Goal: Navigation & Orientation: Find specific page/section

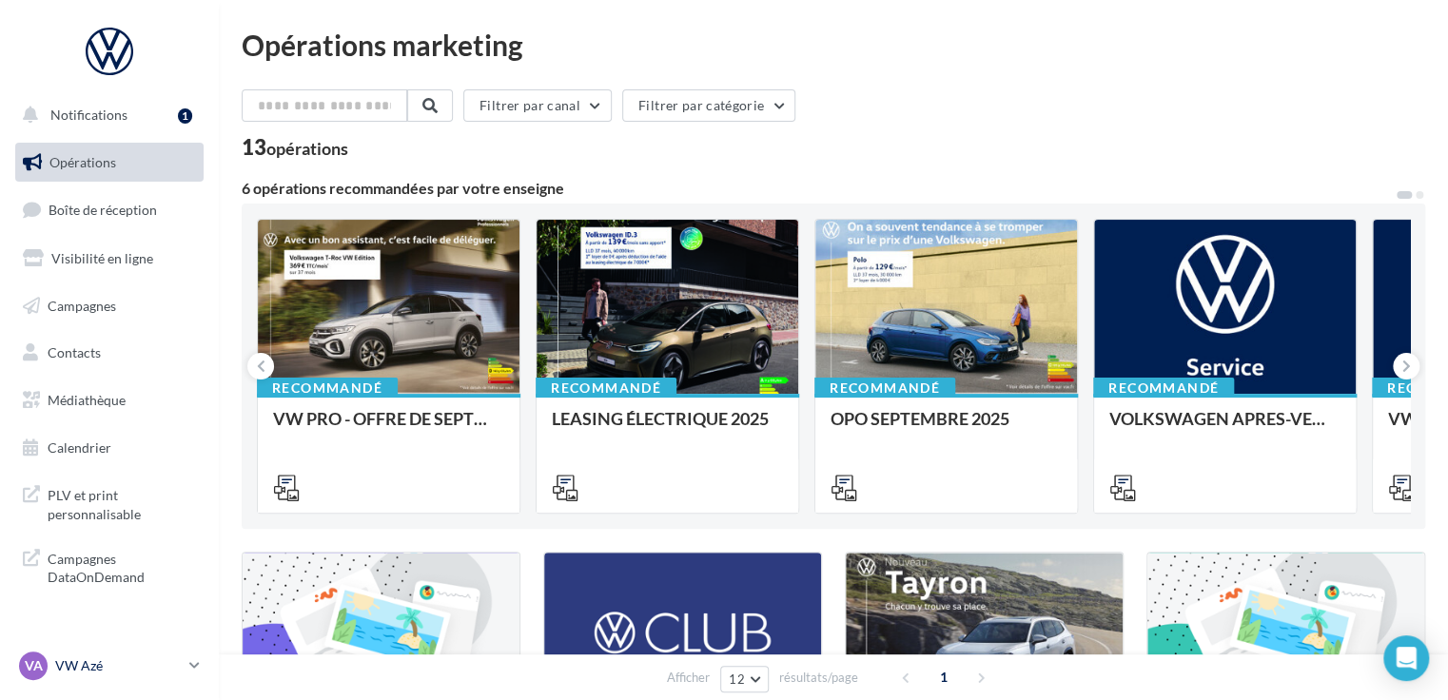
click at [126, 668] on p "VW Azé" at bounding box center [118, 666] width 127 height 19
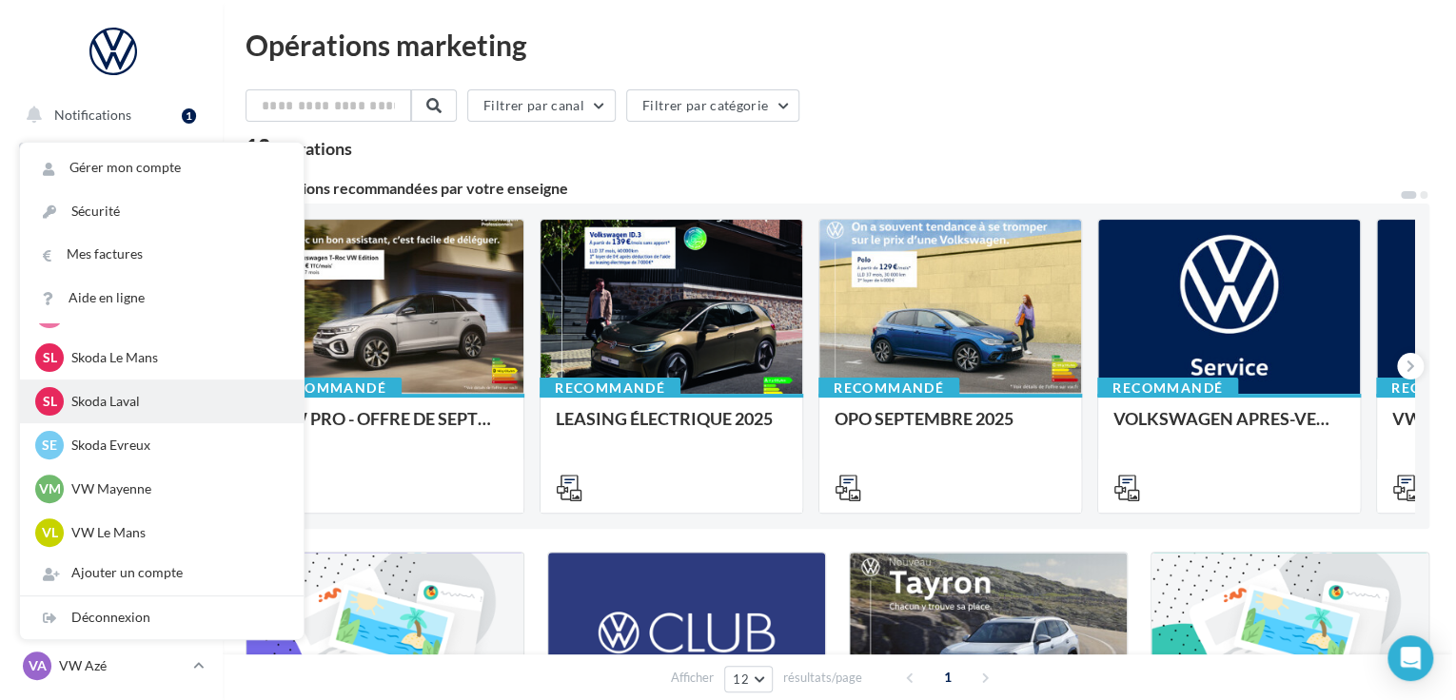
scroll to position [228, 0]
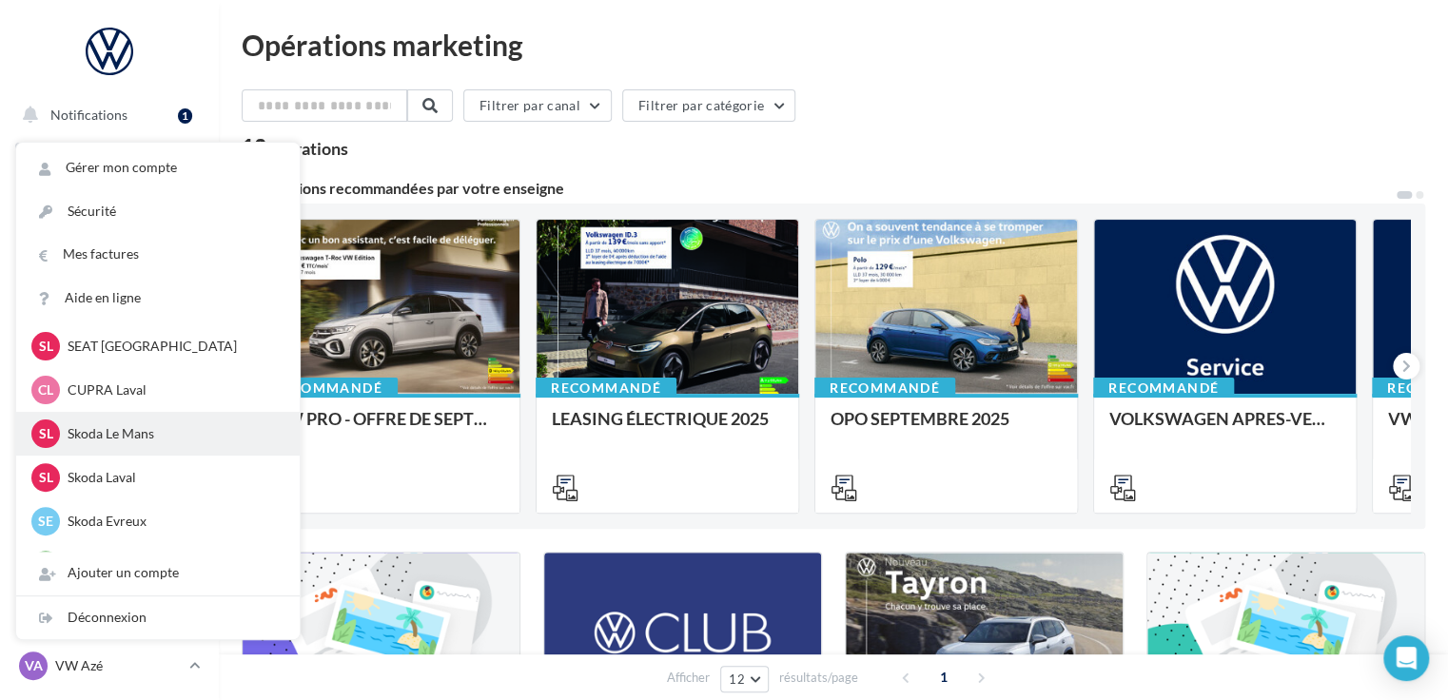
click at [122, 442] on p "Skoda Le Mans" at bounding box center [172, 433] width 209 height 19
click at [647, 313] on div at bounding box center [668, 308] width 262 height 176
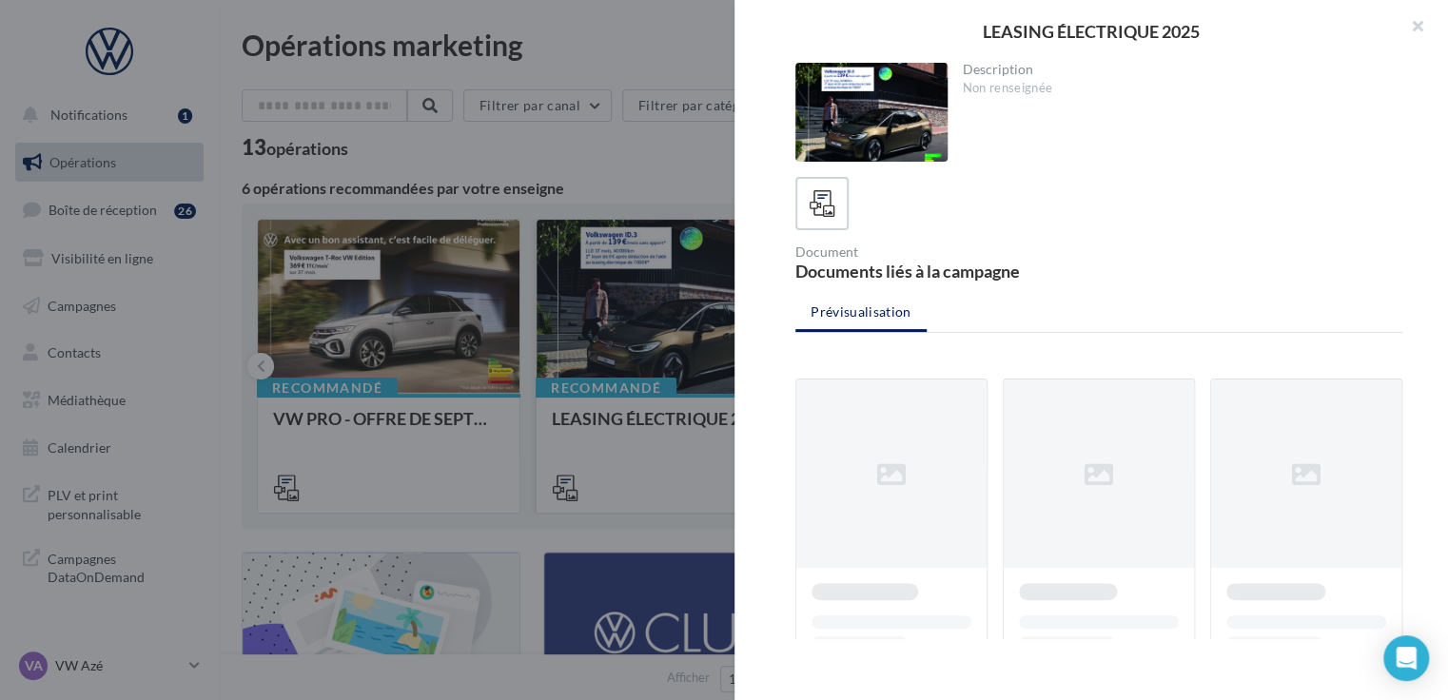
click at [647, 313] on div at bounding box center [724, 350] width 1448 height 700
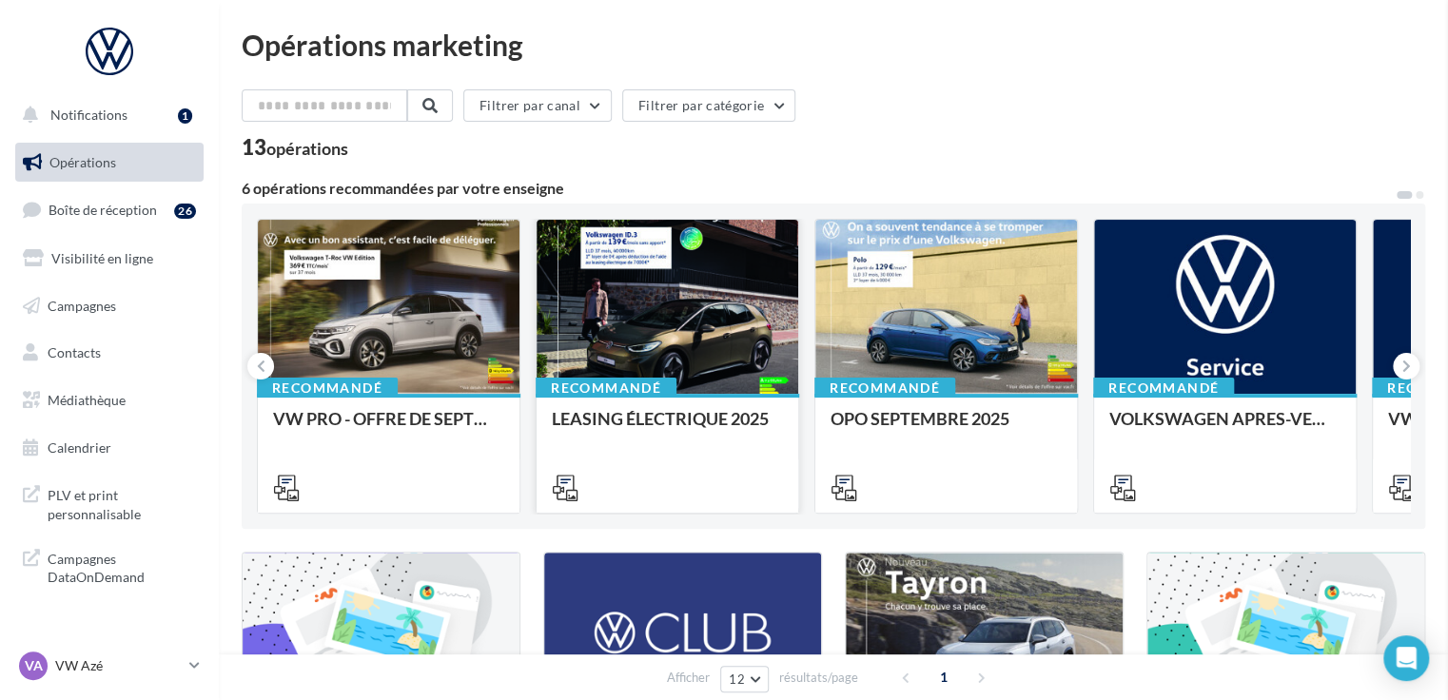
click at [647, 313] on div at bounding box center [668, 308] width 262 height 176
click at [670, 327] on div at bounding box center [668, 308] width 262 height 176
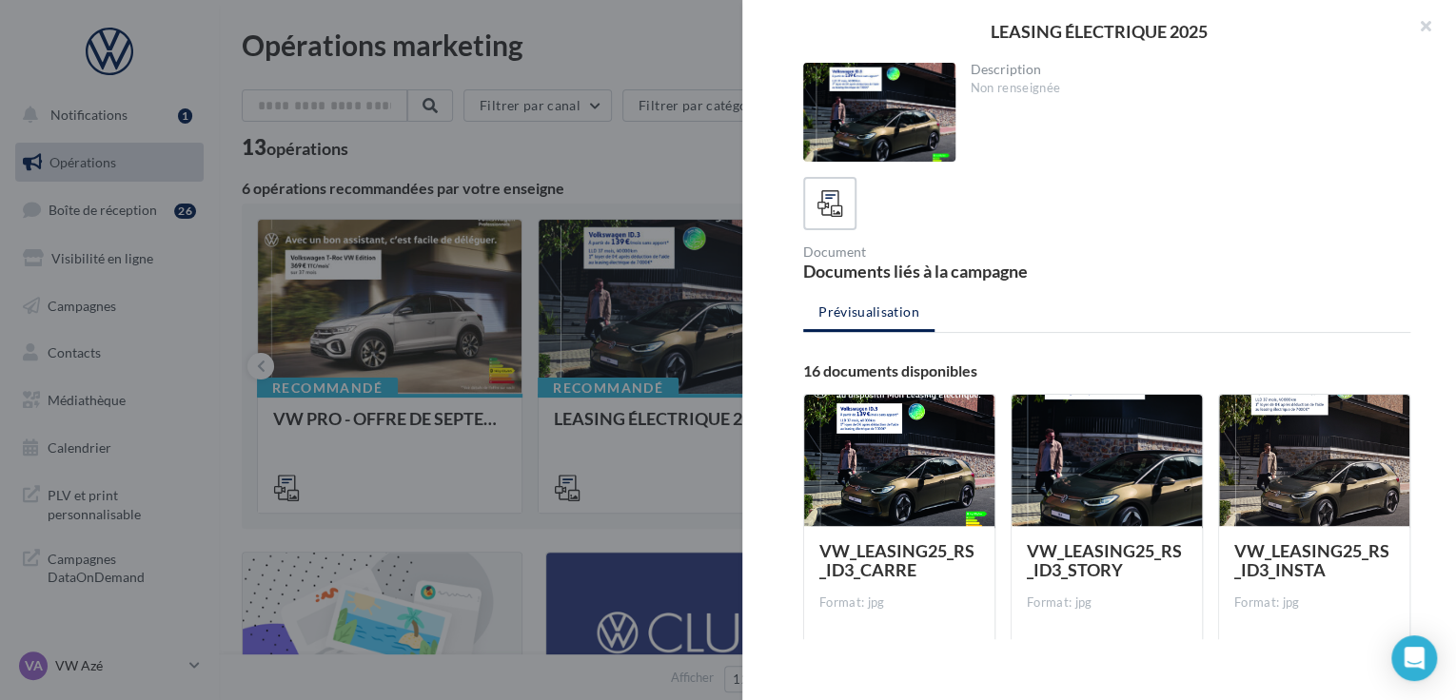
click at [460, 346] on div at bounding box center [728, 350] width 1456 height 700
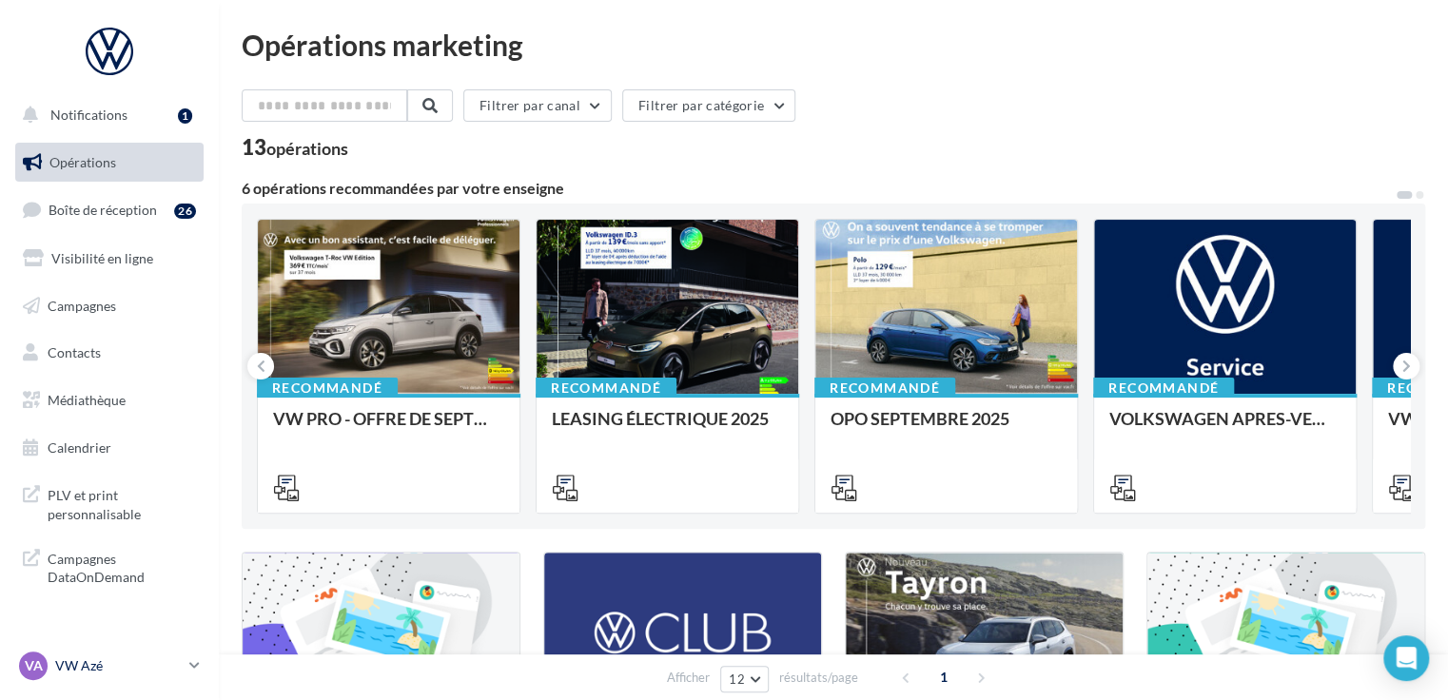
click at [80, 670] on p "VW Azé" at bounding box center [118, 666] width 127 height 19
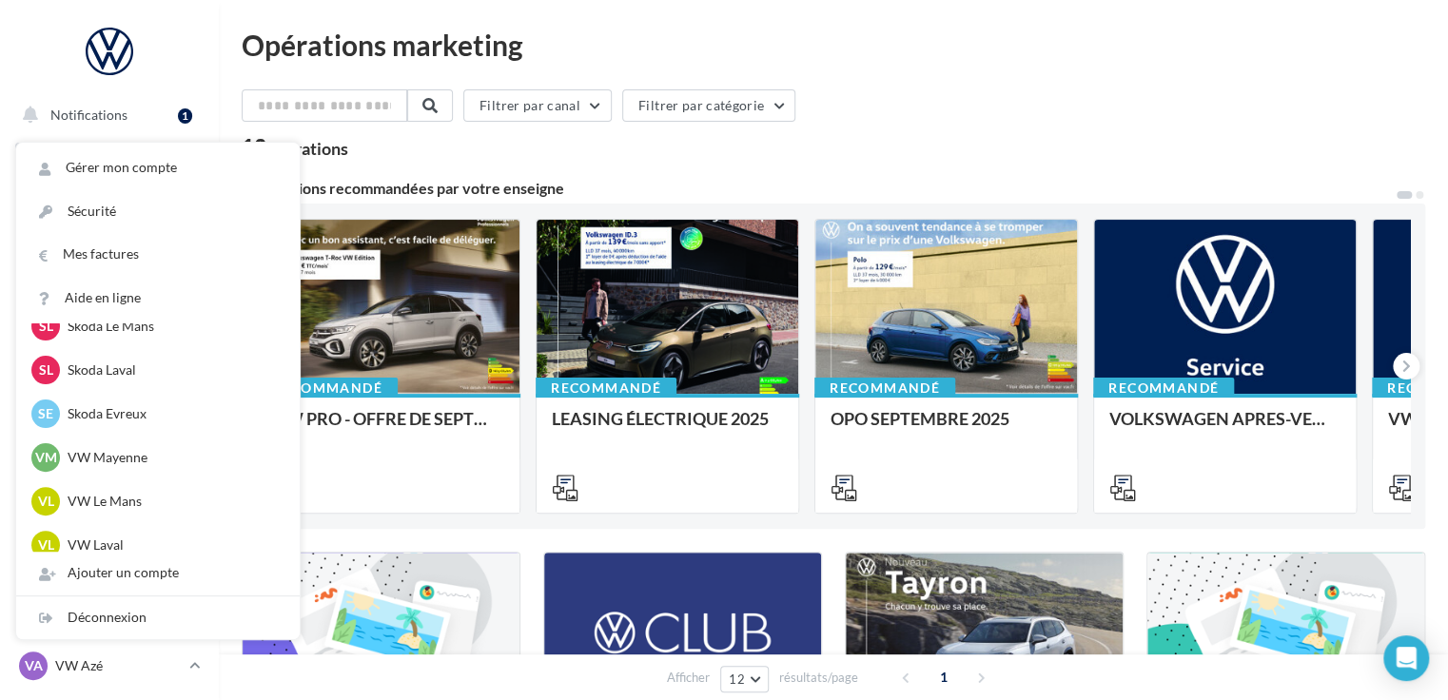
scroll to position [352, 0]
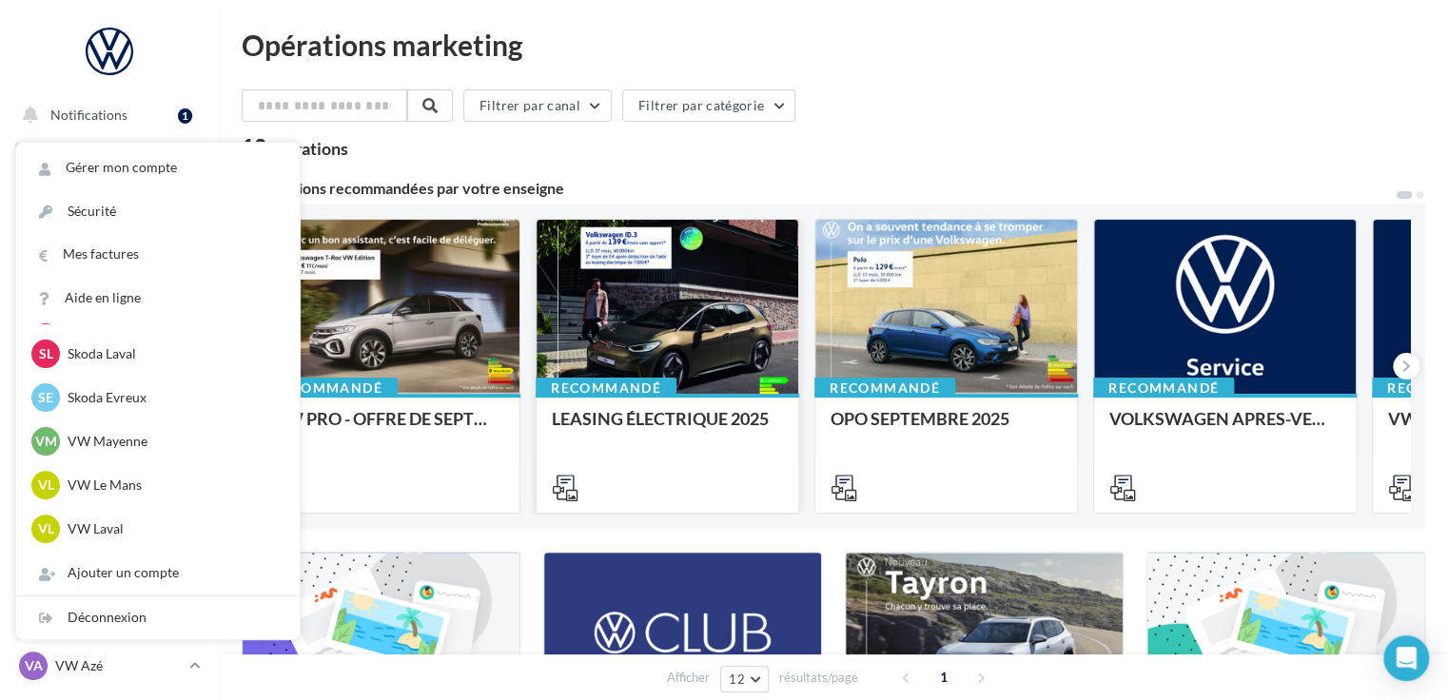
click at [705, 308] on div at bounding box center [668, 308] width 262 height 176
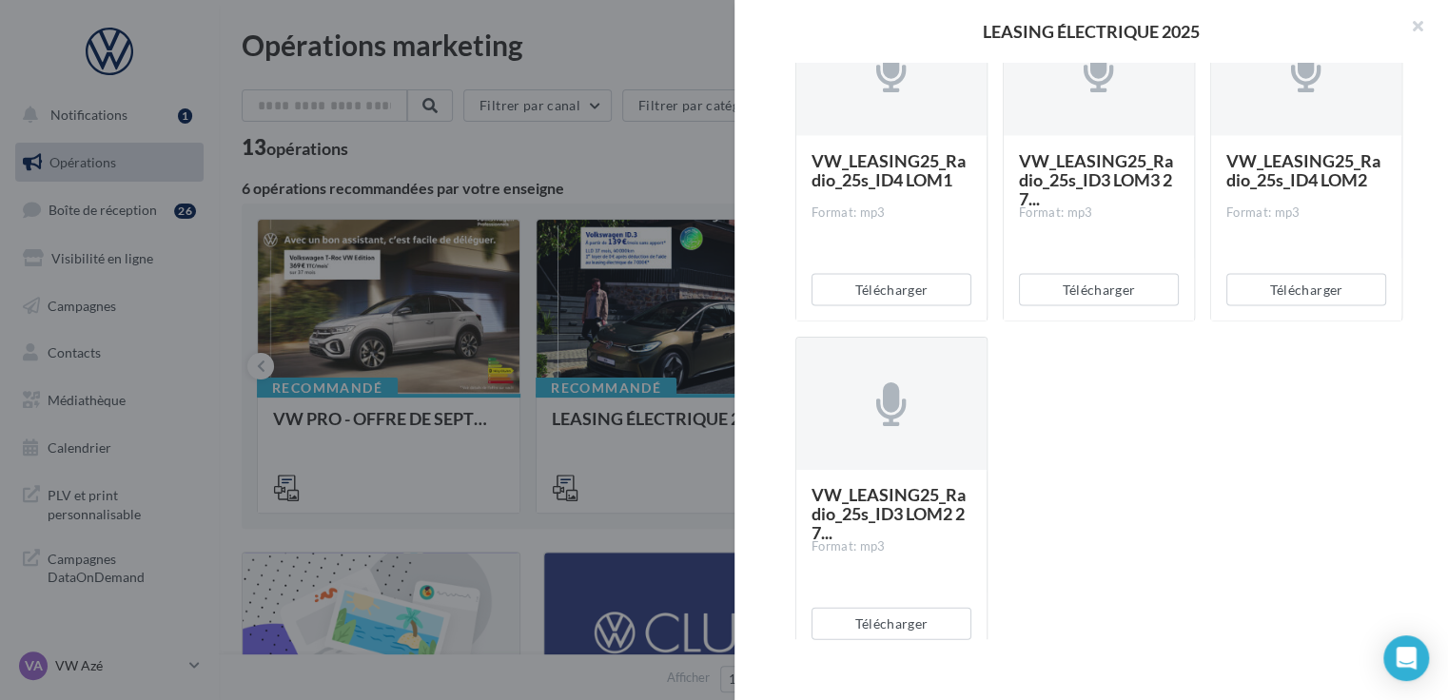
scroll to position [1751, 0]
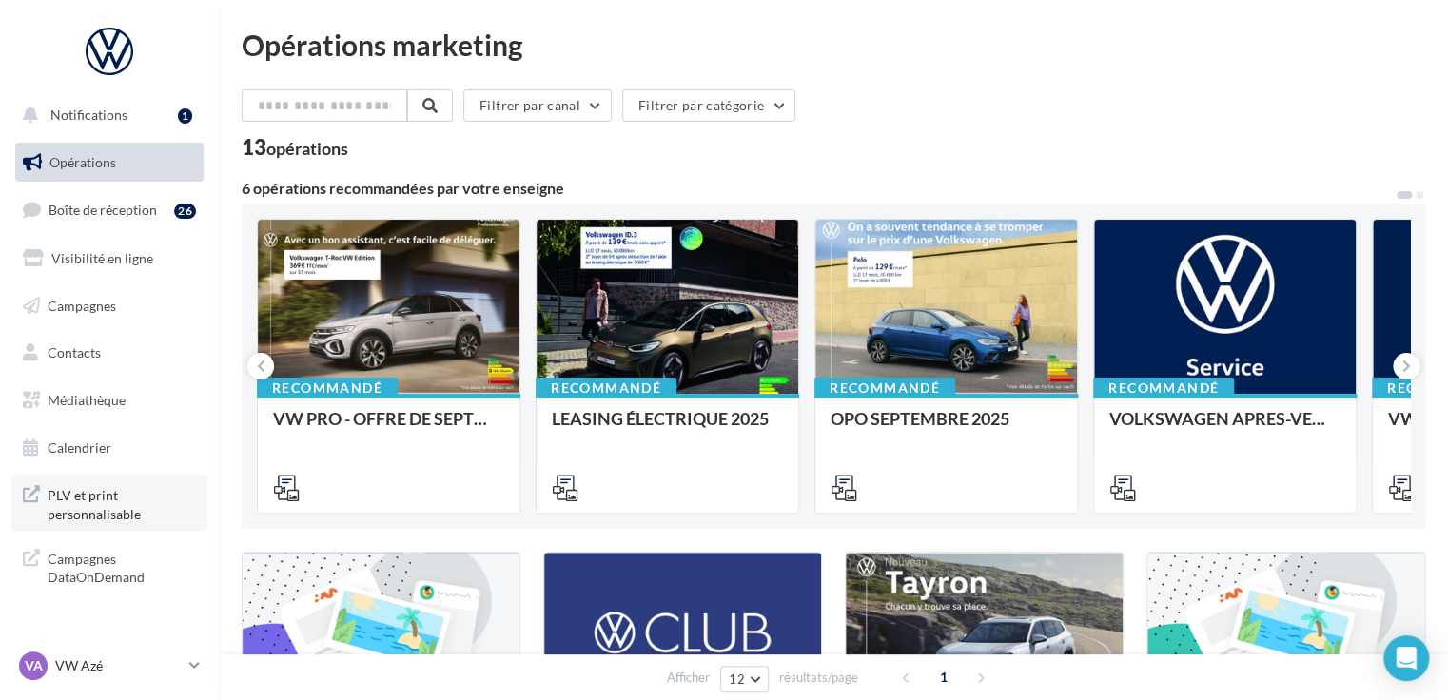
click at [134, 514] on span "PLV et print personnalisable" at bounding box center [122, 503] width 148 height 41
click at [123, 659] on p "VW Azé" at bounding box center [118, 666] width 127 height 19
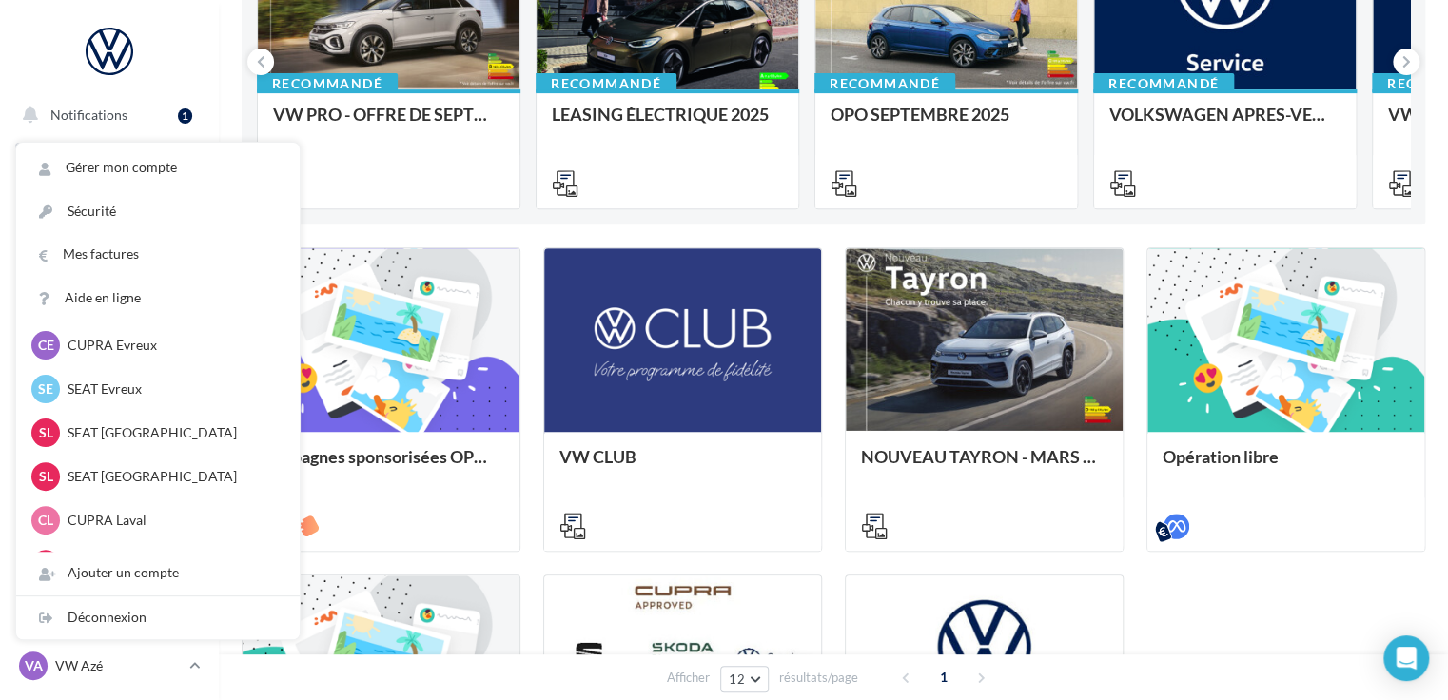
scroll to position [228, 0]
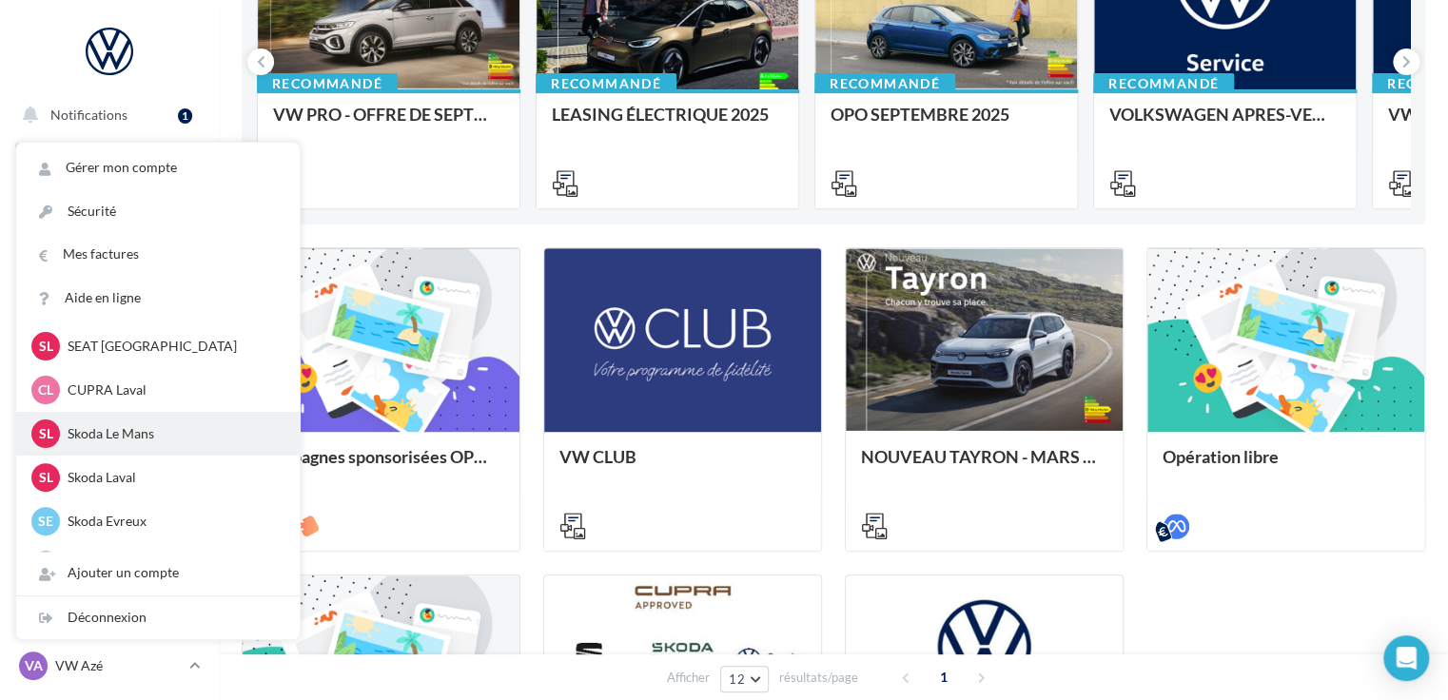
click at [154, 435] on p "Skoda Le Mans" at bounding box center [172, 433] width 209 height 19
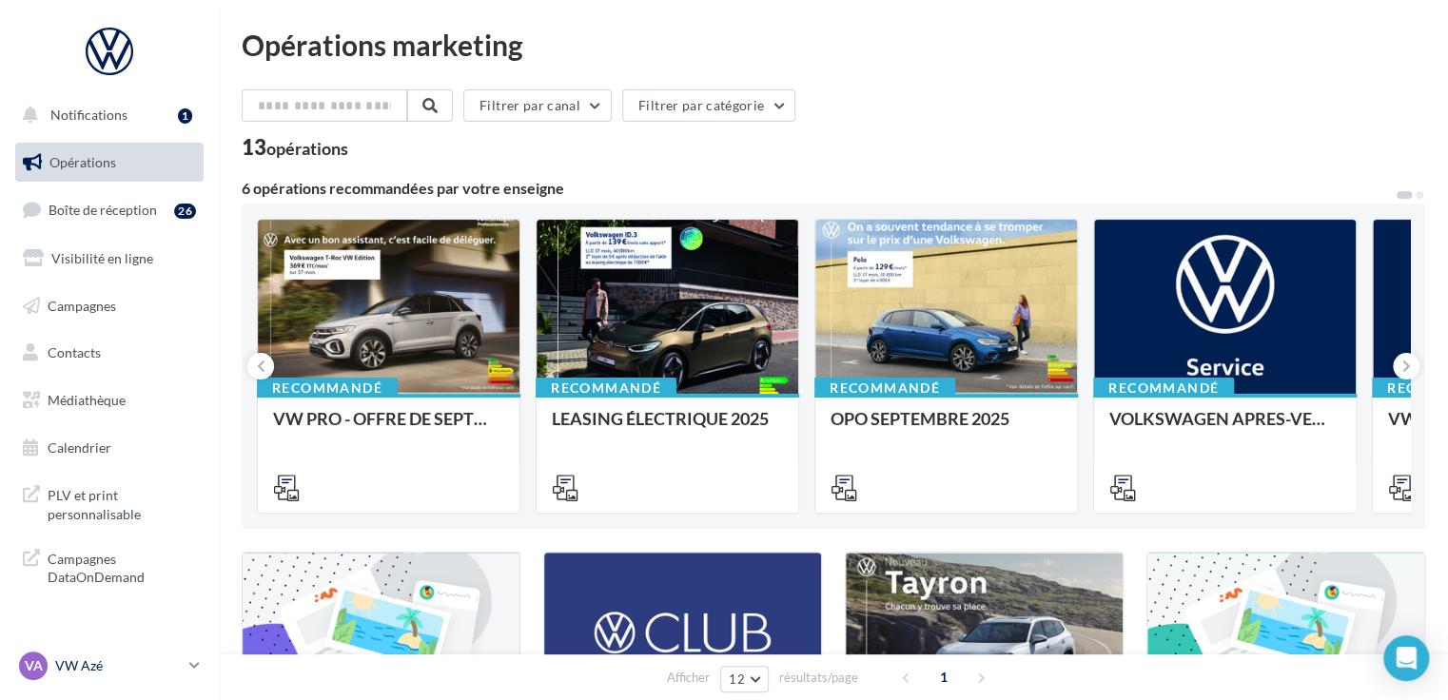
click at [199, 656] on link "VA VW Azé vw-aze-ver" at bounding box center [109, 666] width 188 height 36
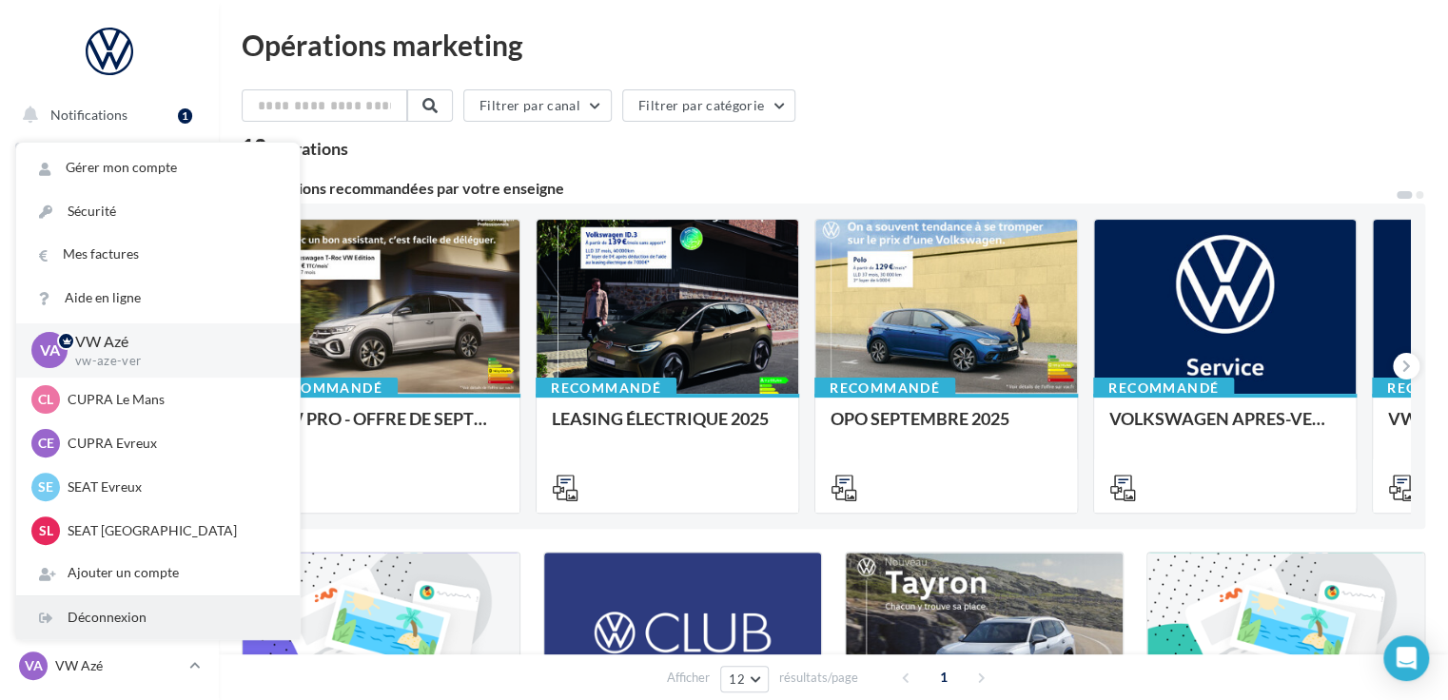
click at [187, 616] on div "Déconnexion" at bounding box center [158, 618] width 284 height 43
